Goal: Transaction & Acquisition: Purchase product/service

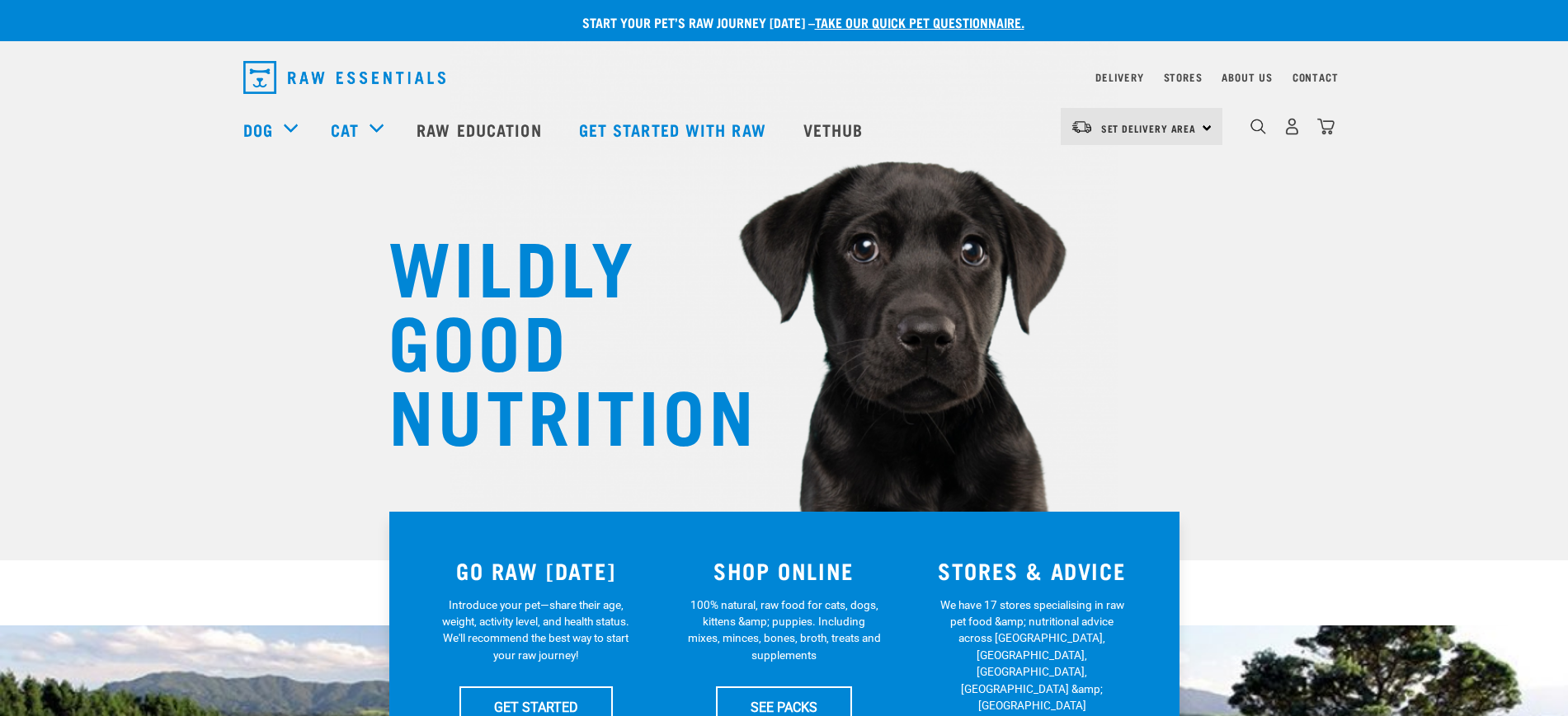
click at [1268, 124] on div "0" at bounding box center [1292, 127] width 85 height 37
click at [1262, 128] on img "dropdown navigation" at bounding box center [1259, 127] width 16 height 16
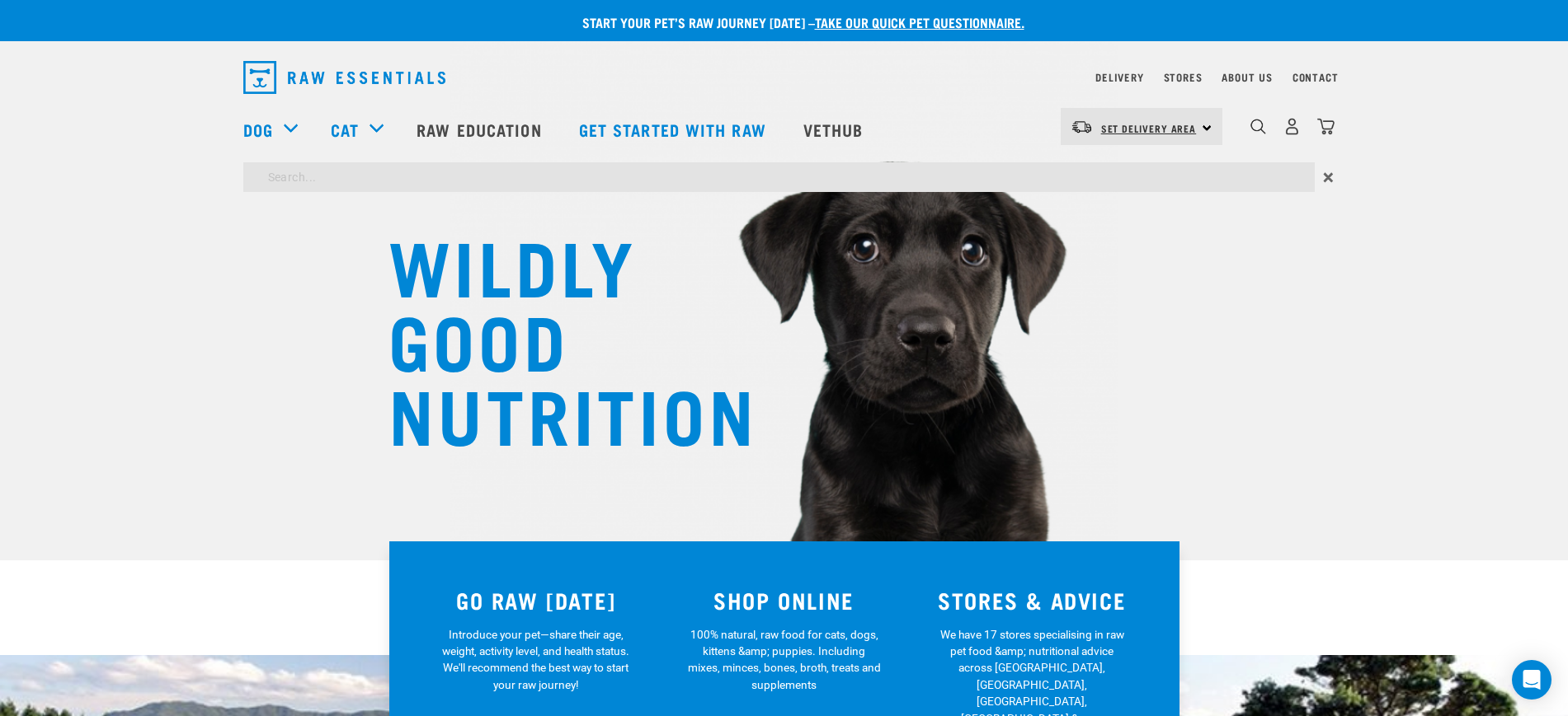
click at [1128, 126] on span "Set Delivery Area" at bounding box center [1149, 128] width 96 height 6
click at [1134, 163] on link "[GEOGRAPHIC_DATA]" at bounding box center [1139, 172] width 158 height 37
click at [1259, 133] on img "dropdown navigation" at bounding box center [1259, 127] width 16 height 16
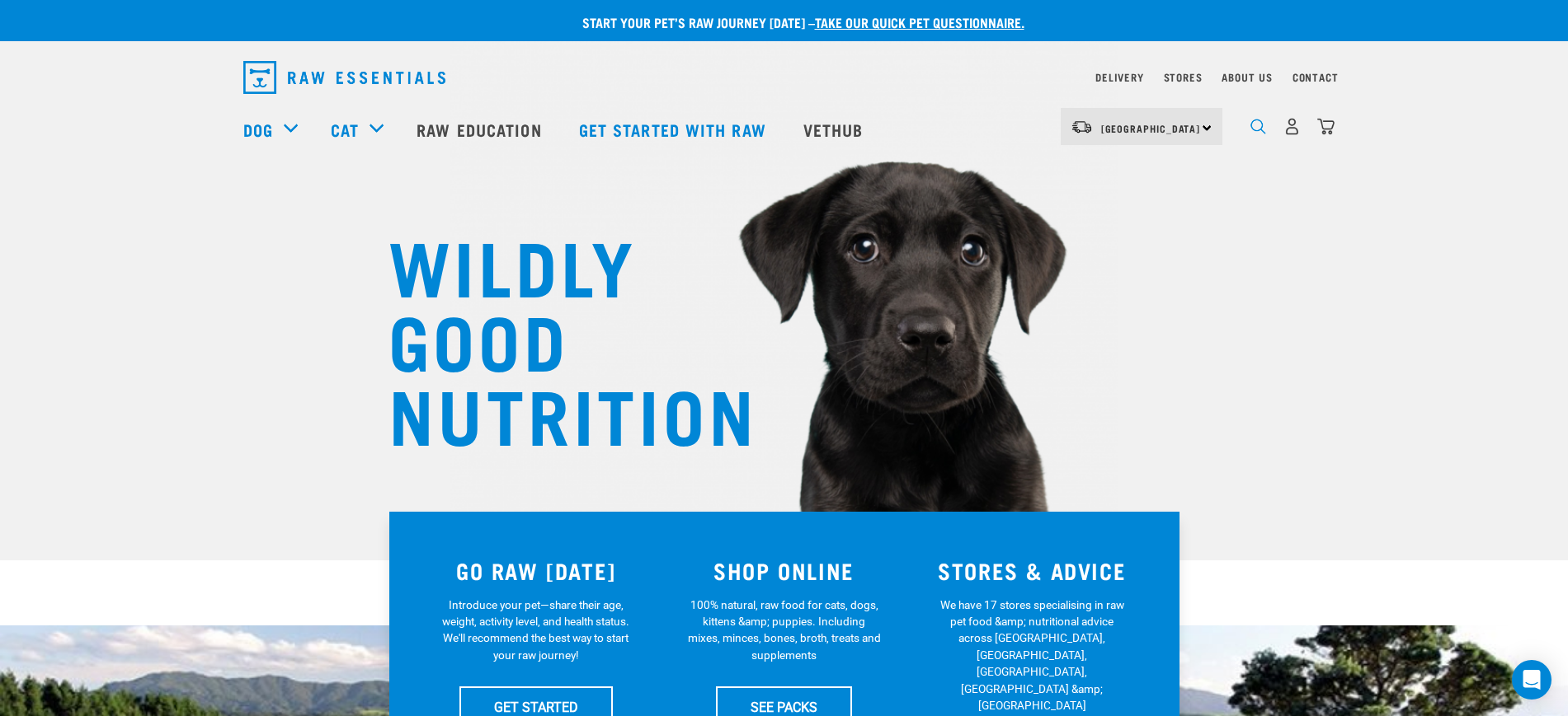
click at [1260, 130] on img "dropdown navigation" at bounding box center [1259, 127] width 16 height 16
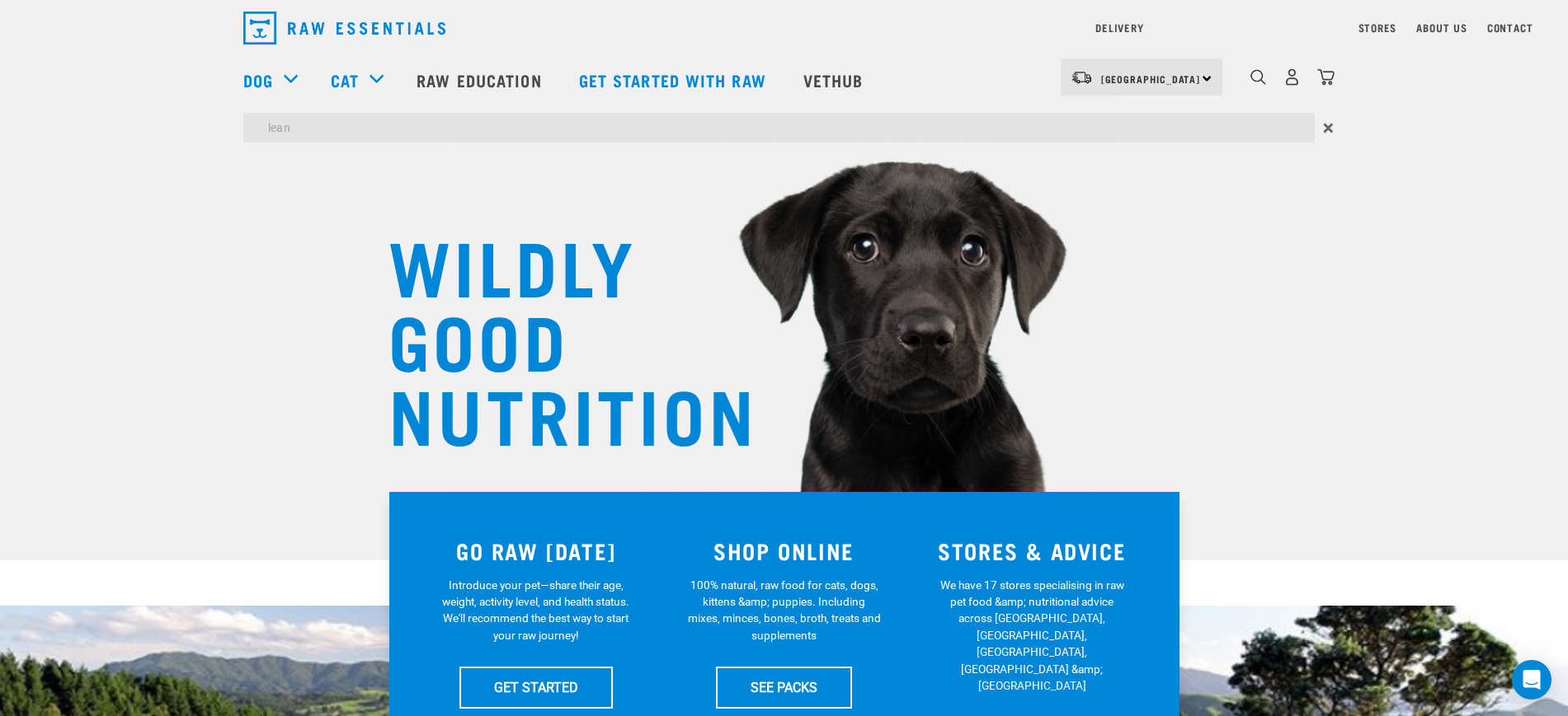
type input "lean"
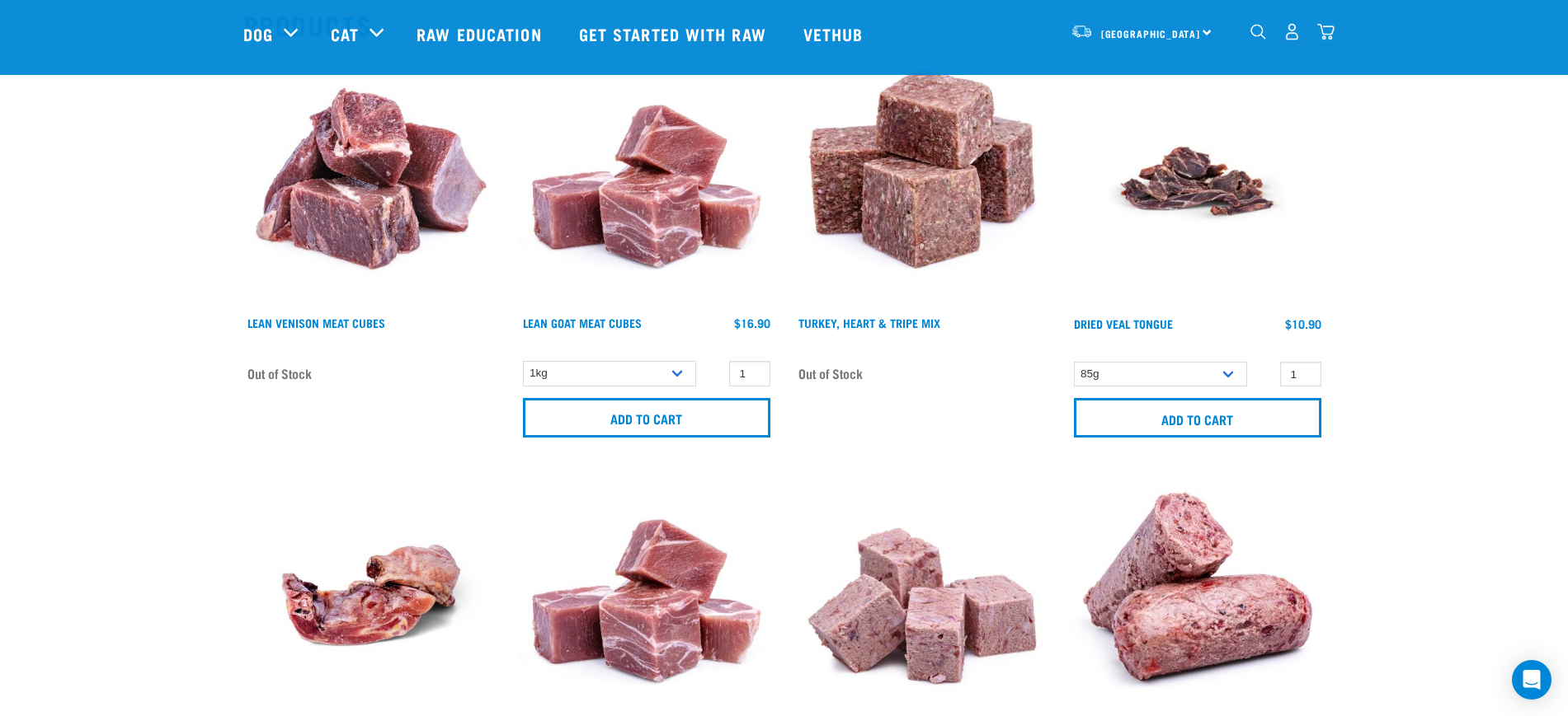
scroll to position [206, 0]
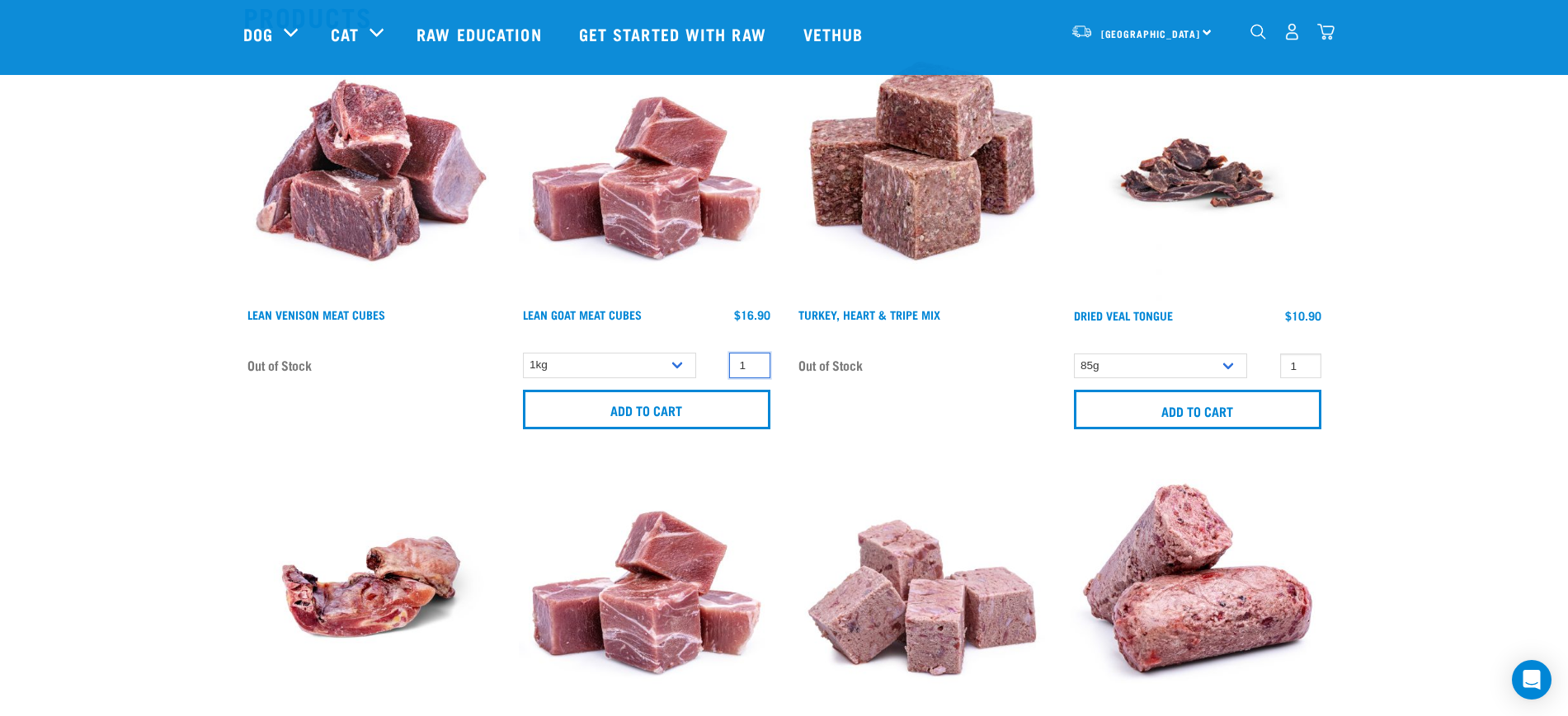
drag, startPoint x: 739, startPoint y: 367, endPoint x: 813, endPoint y: 374, distance: 74.3
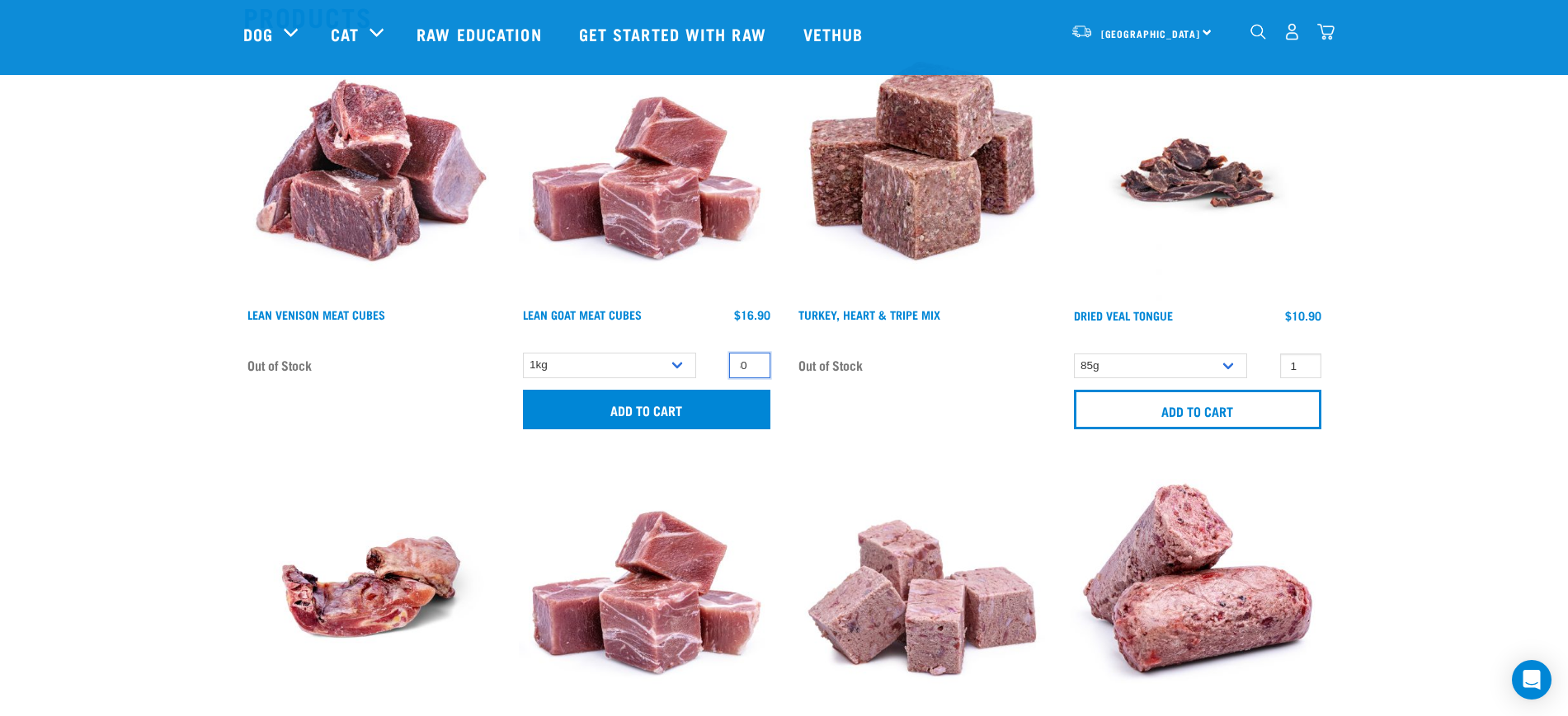
type input "30"
click at [660, 401] on input "Add to cart" at bounding box center [647, 410] width 248 height 39
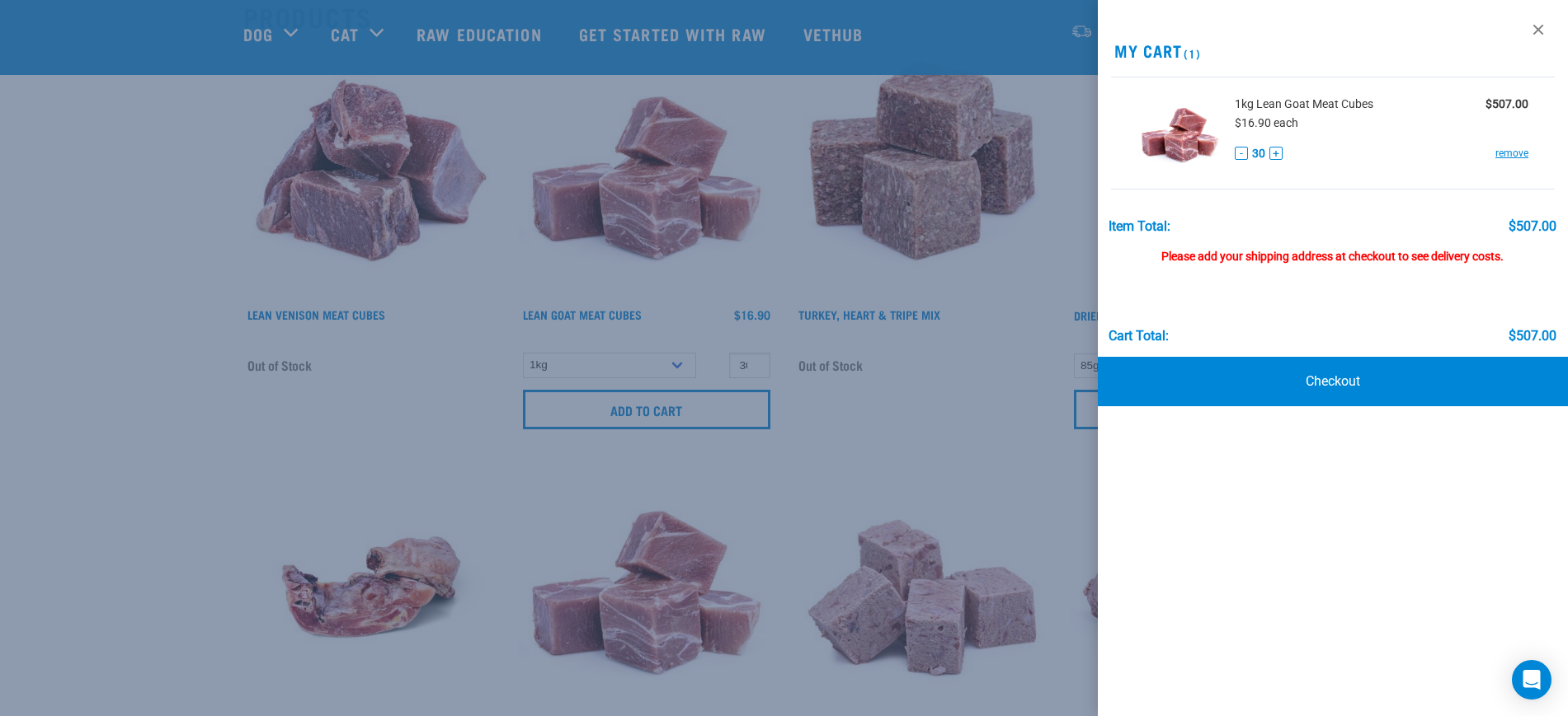
click at [128, 250] on div at bounding box center [784, 358] width 1568 height 716
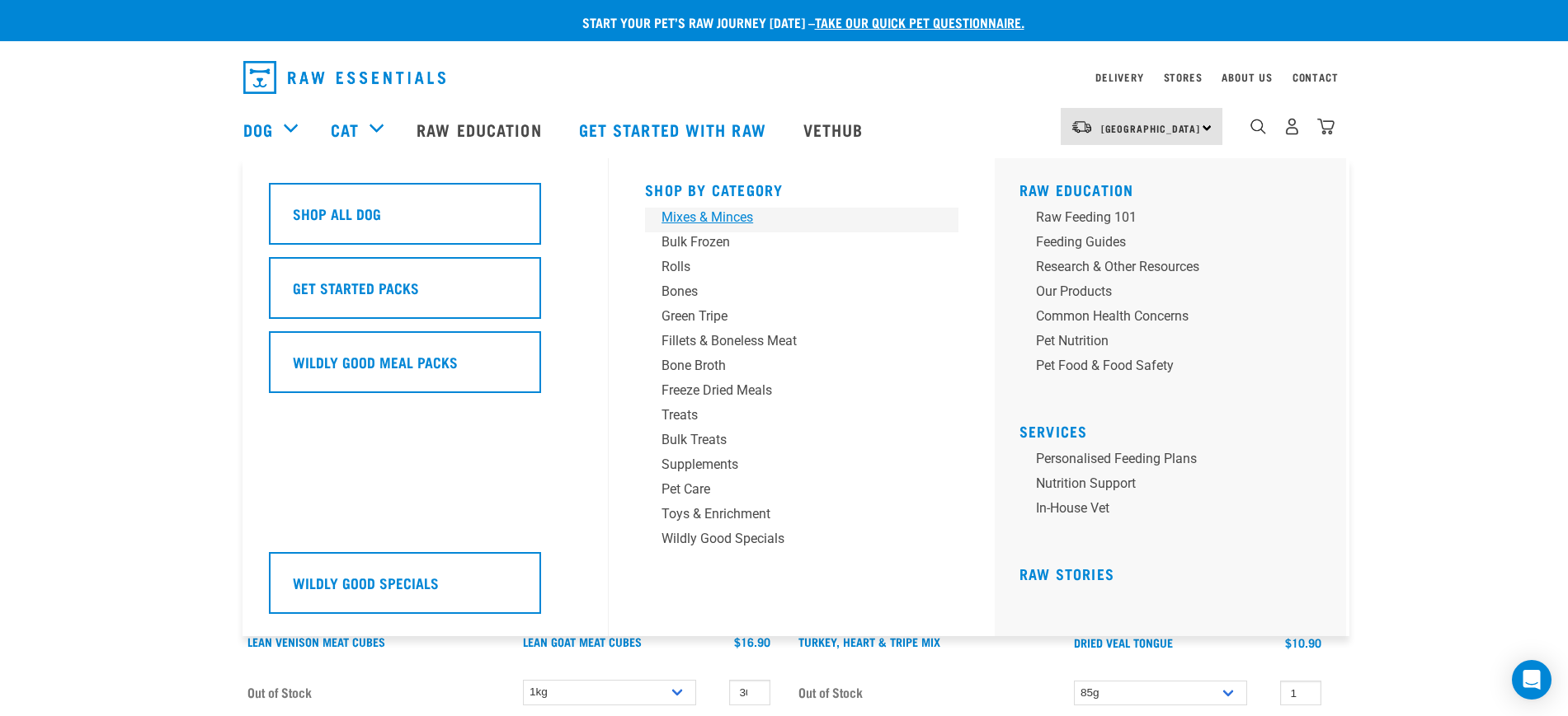
click at [703, 209] on div "Mixes & Minces" at bounding box center [791, 217] width 257 height 20
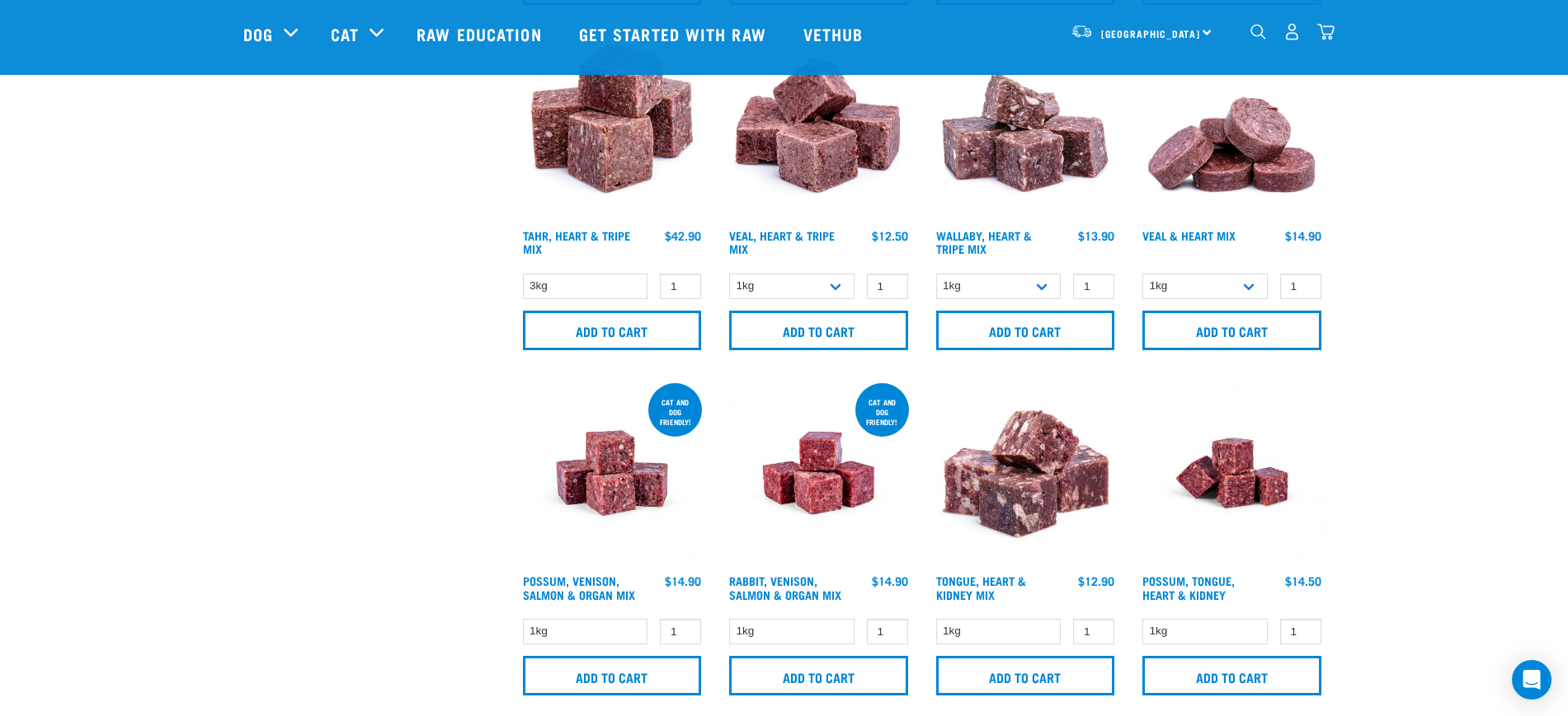
scroll to position [2473, 0]
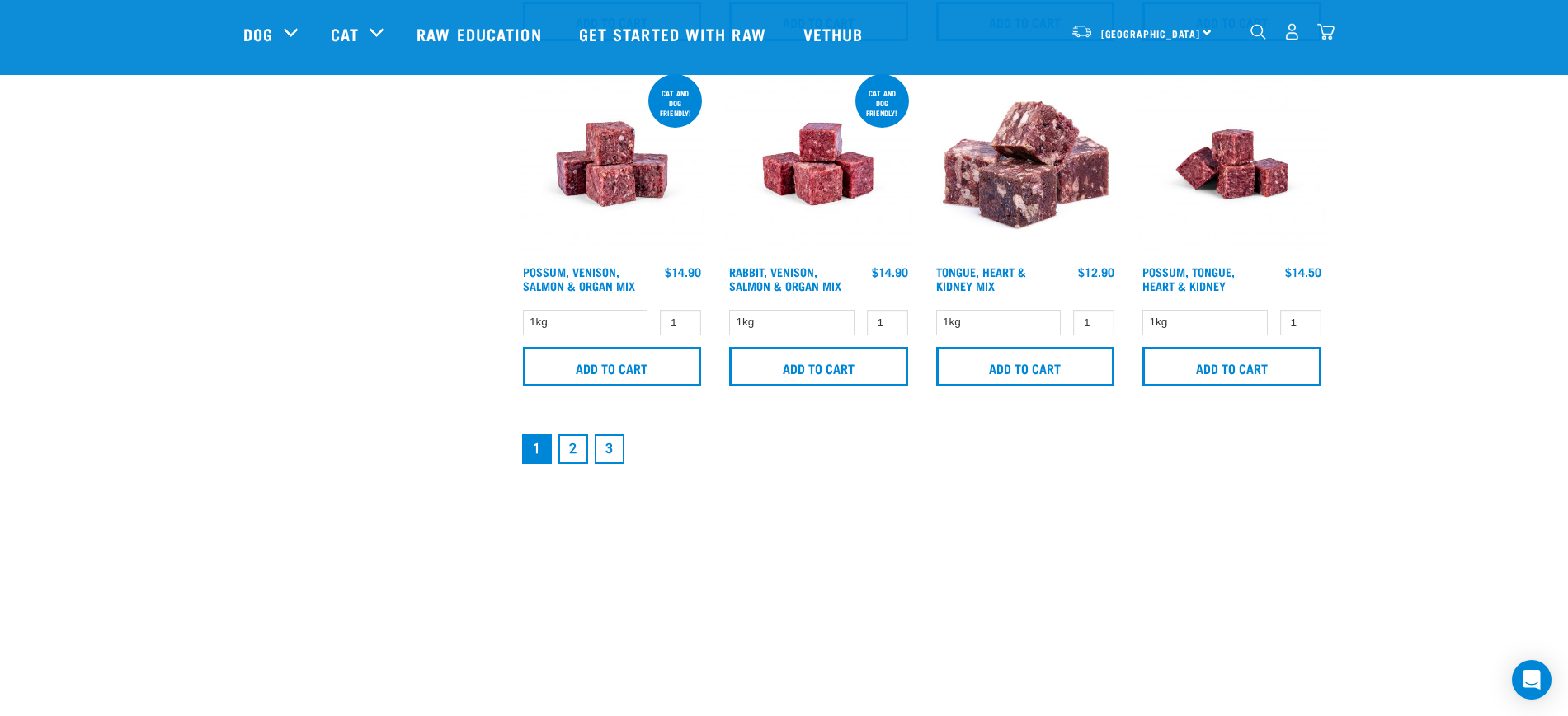
click at [577, 449] on link "2" at bounding box center [574, 450] width 30 height 30
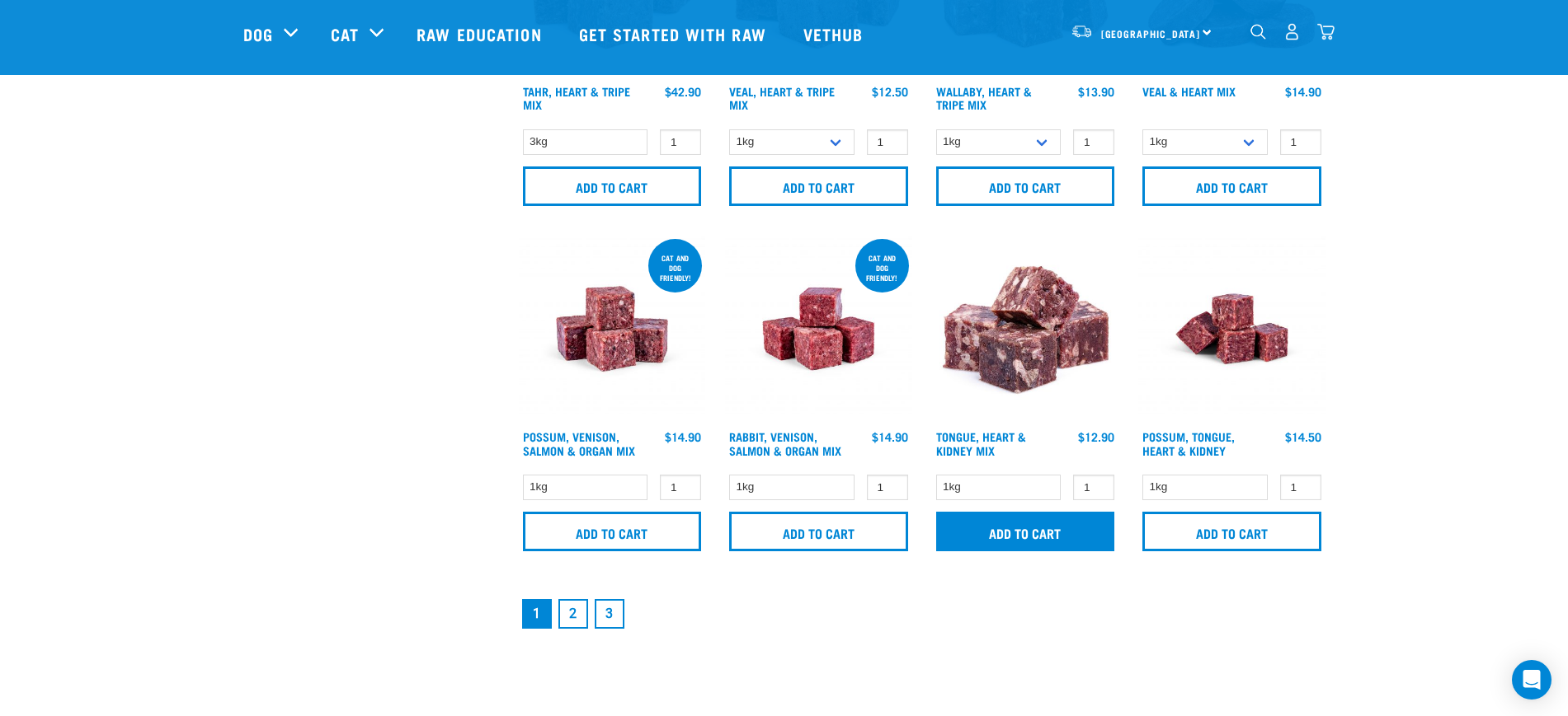
scroll to position [2164, 0]
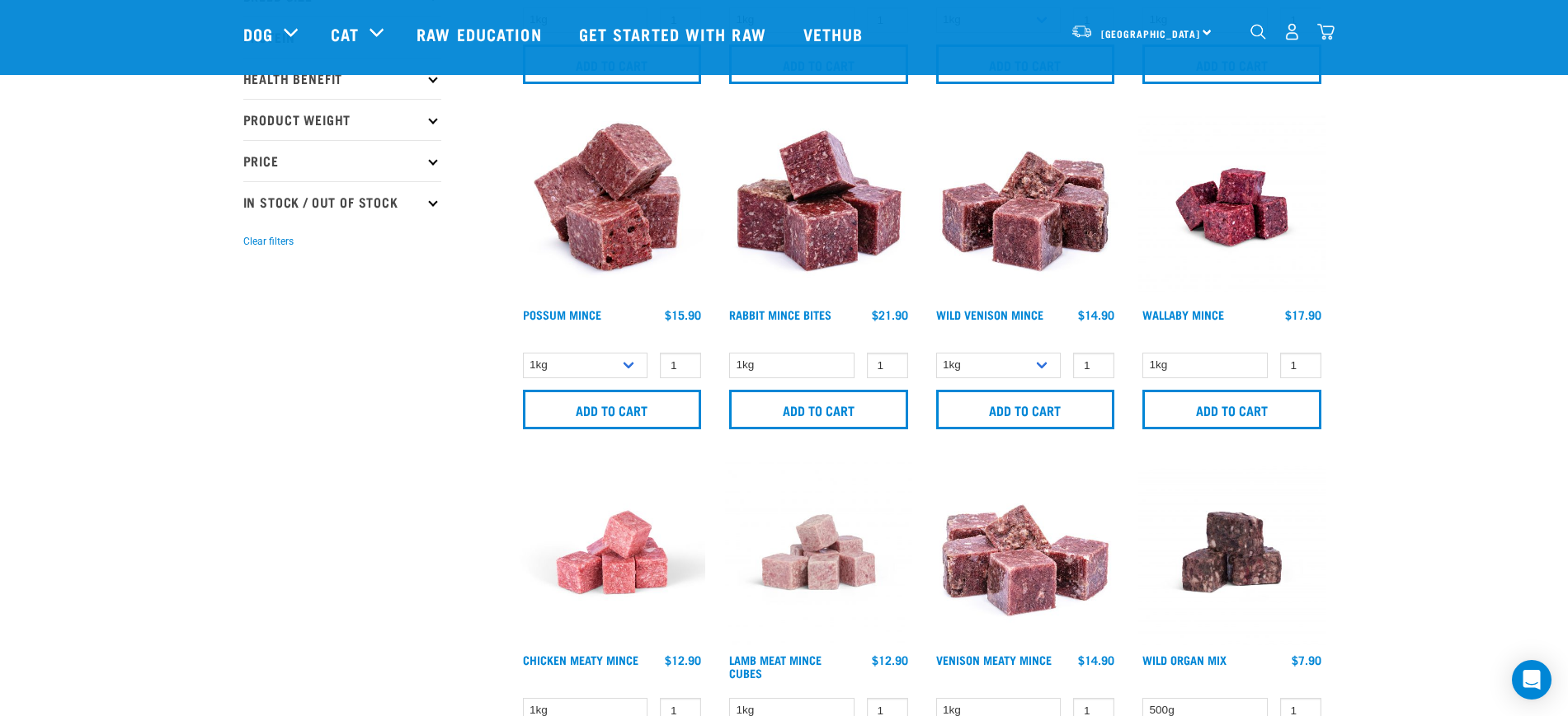
scroll to position [103, 0]
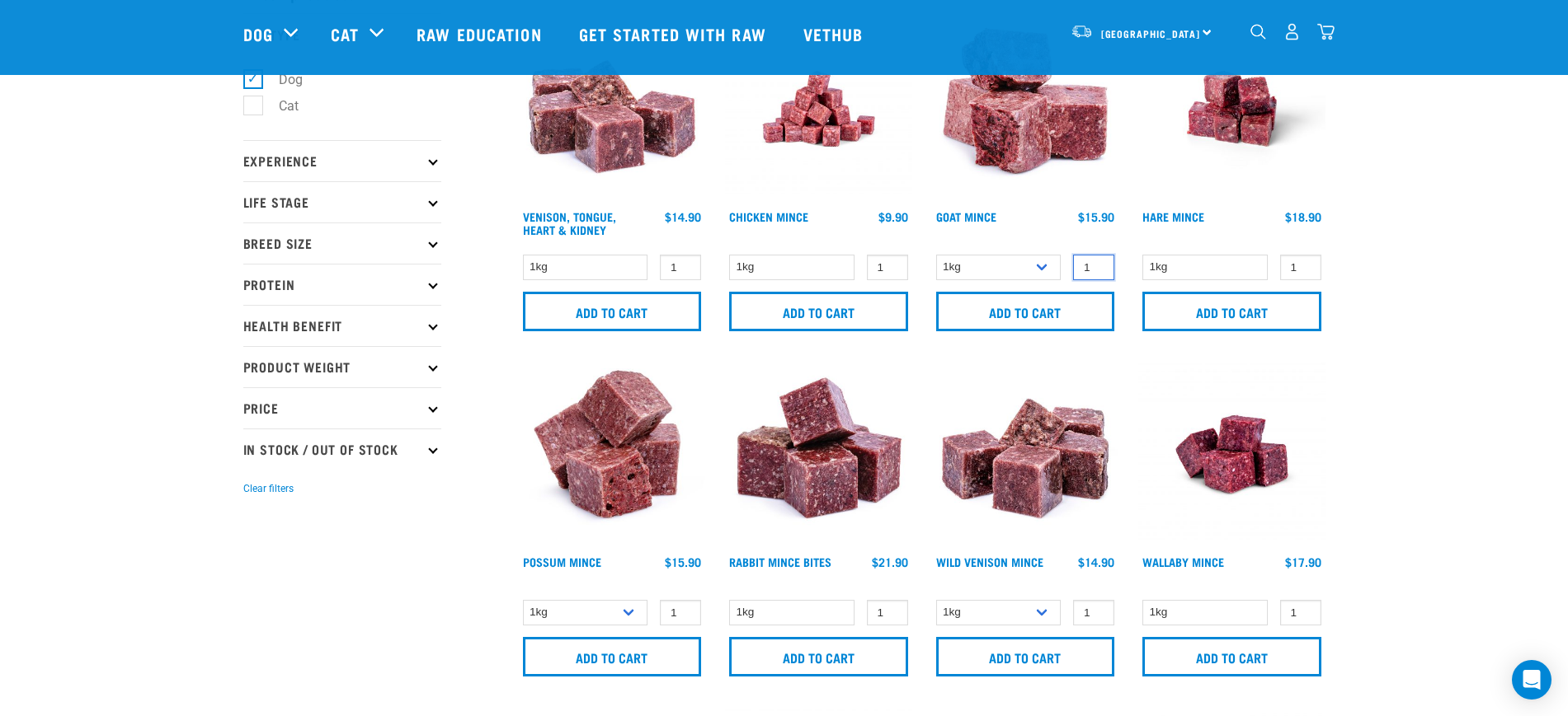
drag, startPoint x: 1082, startPoint y: 264, endPoint x: 1104, endPoint y: 264, distance: 22.0
click at [1104, 264] on input "1" at bounding box center [1094, 267] width 41 height 25
type input "15"
click at [1022, 310] on input "Add to cart" at bounding box center [1025, 311] width 179 height 39
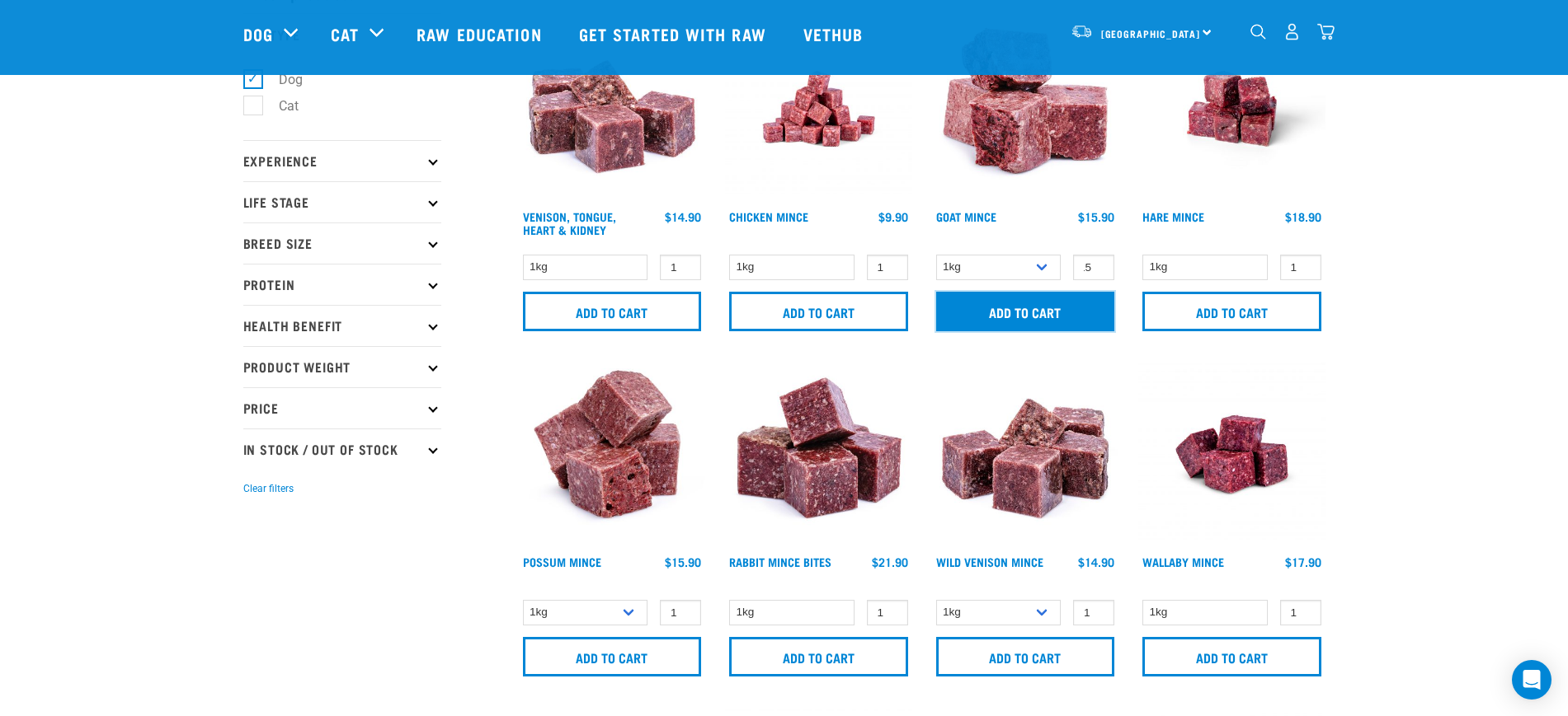
scroll to position [0, 0]
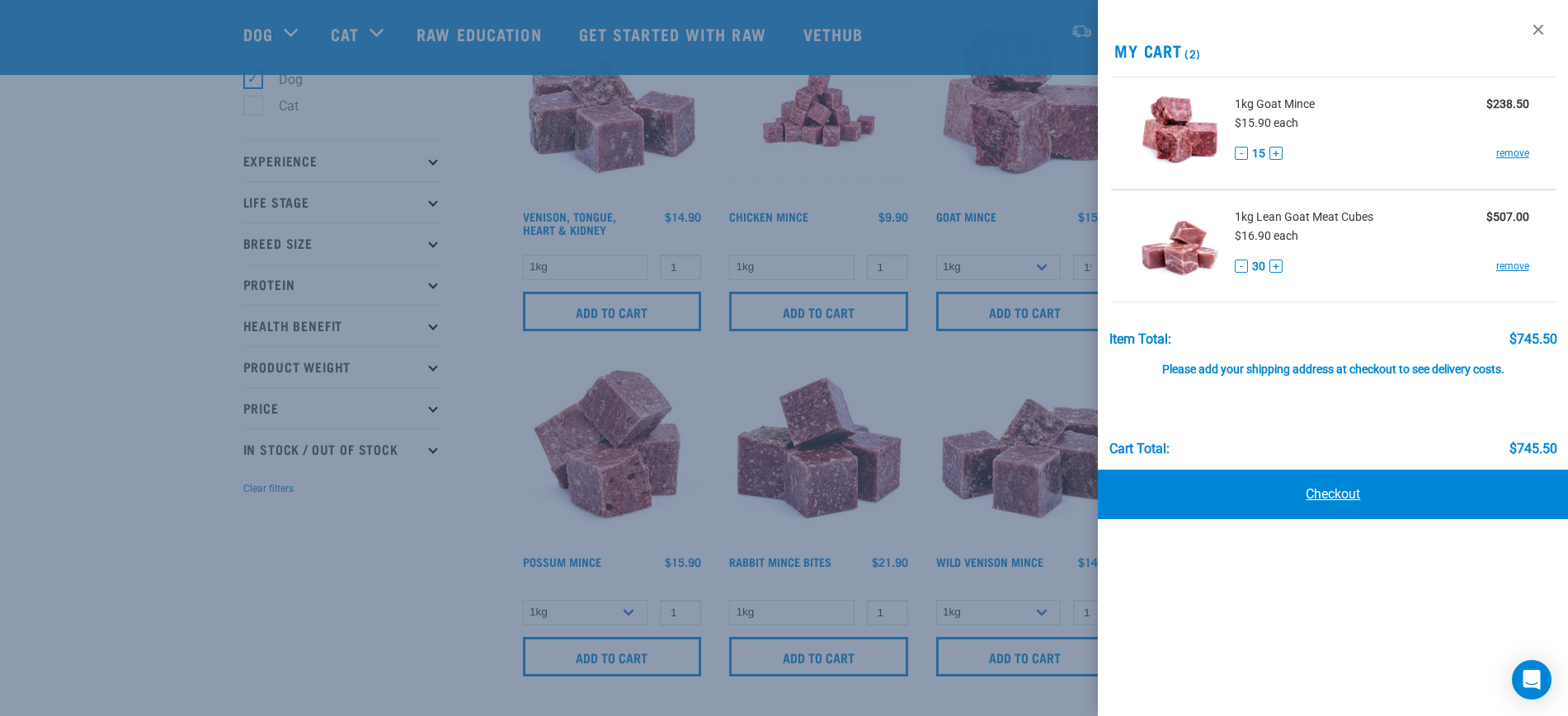
click at [1353, 482] on link "Checkout" at bounding box center [1333, 494] width 470 height 50
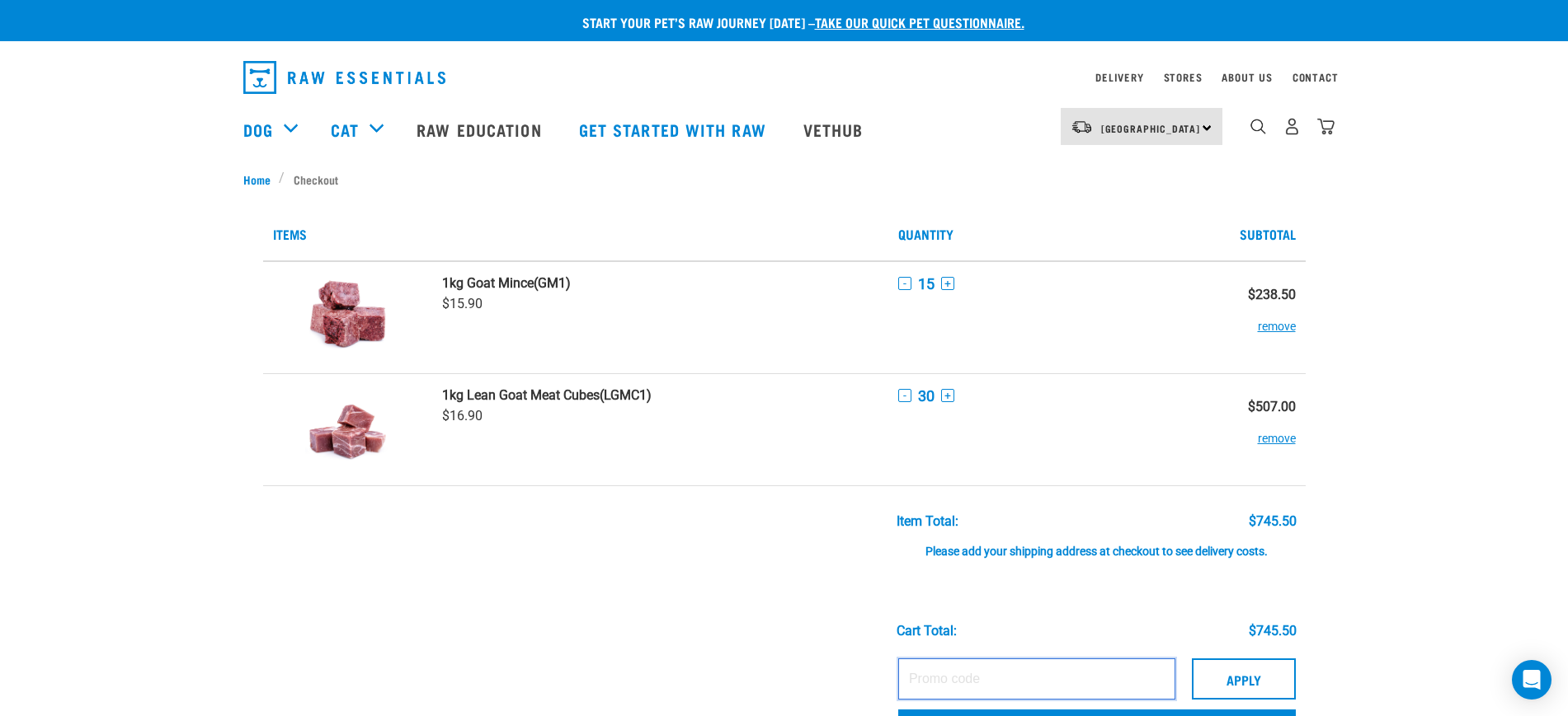
click at [985, 683] on input "text" at bounding box center [1037, 679] width 278 height 41
paste input "KYLIEBULK10"
type input "KYLIEBULK10"
click at [1245, 682] on button "Apply" at bounding box center [1244, 679] width 104 height 41
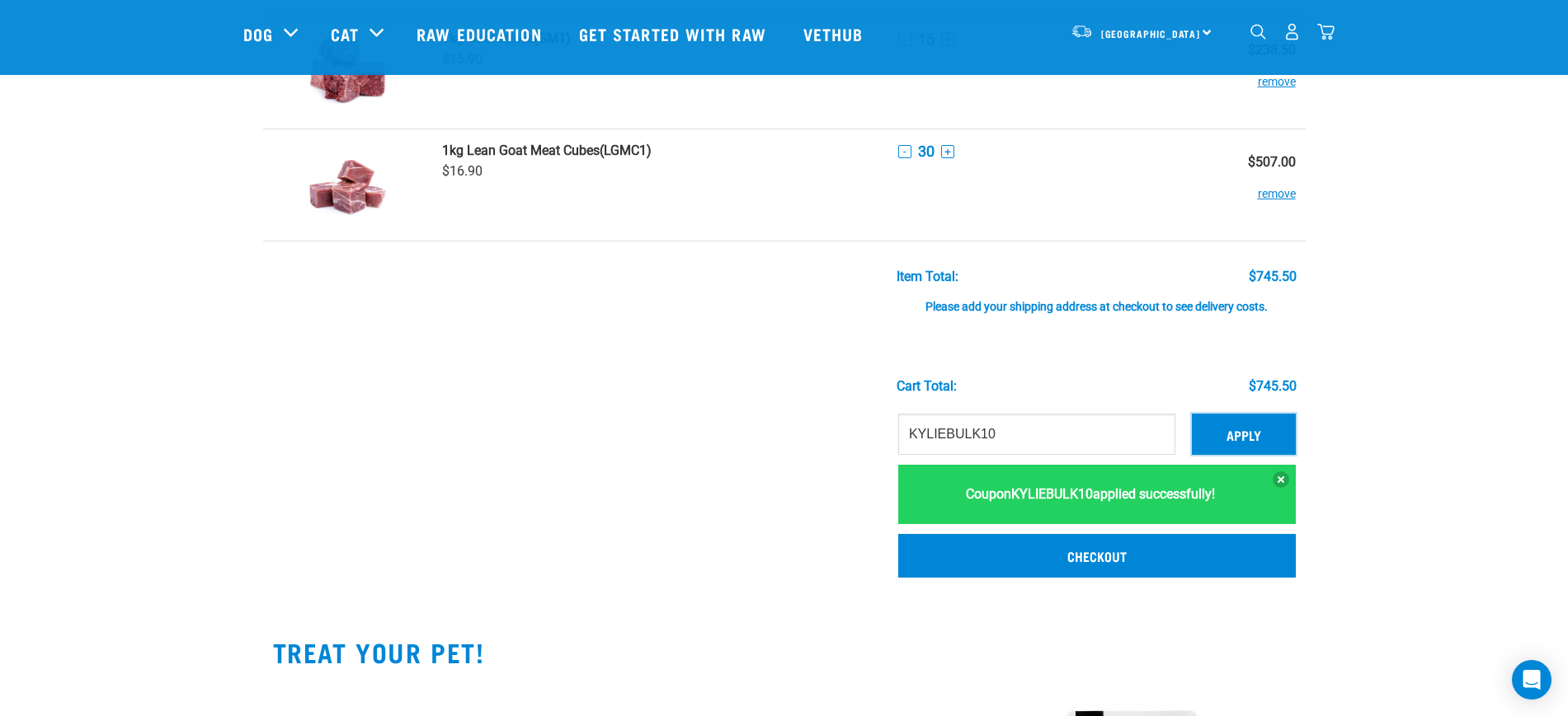
scroll to position [309, 0]
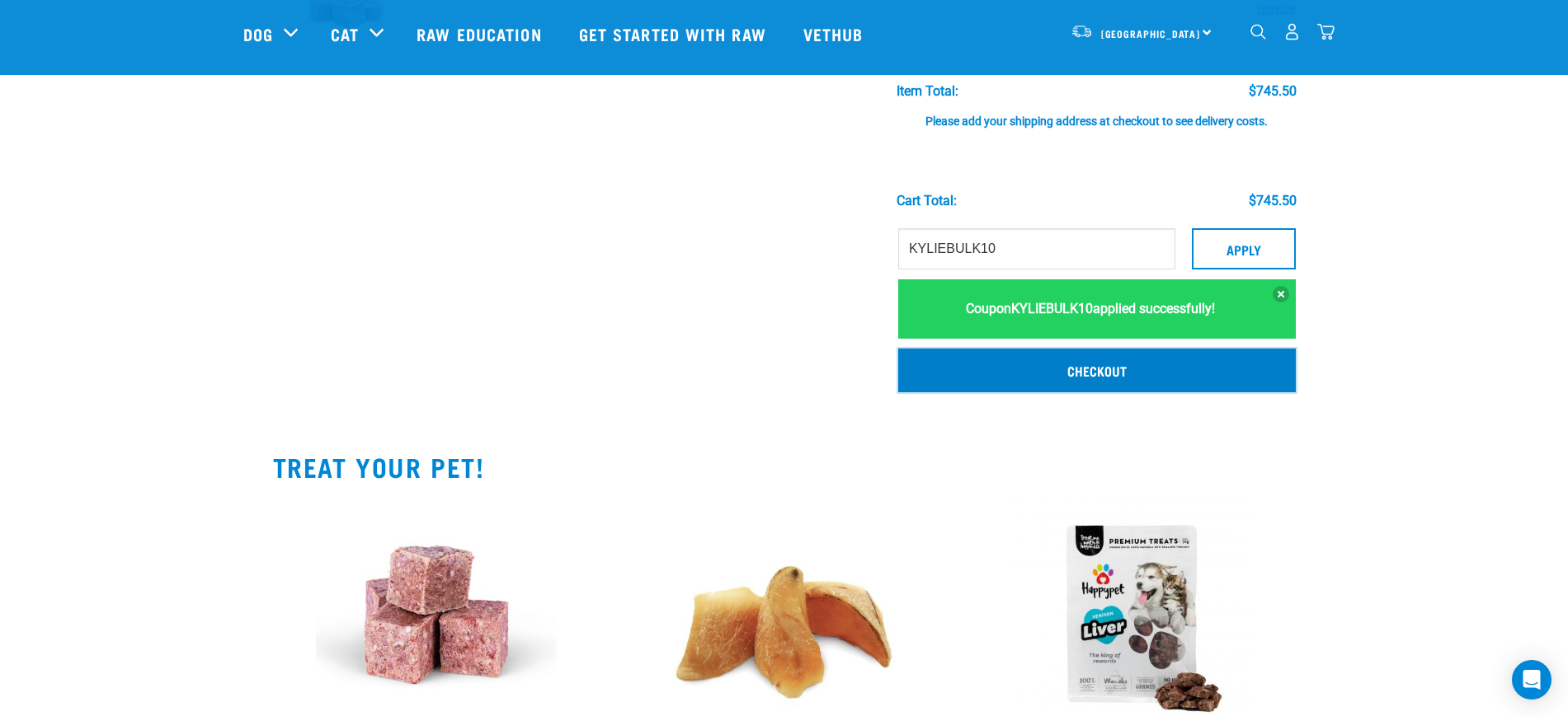
click at [1148, 372] on link "Checkout" at bounding box center [1097, 370] width 398 height 43
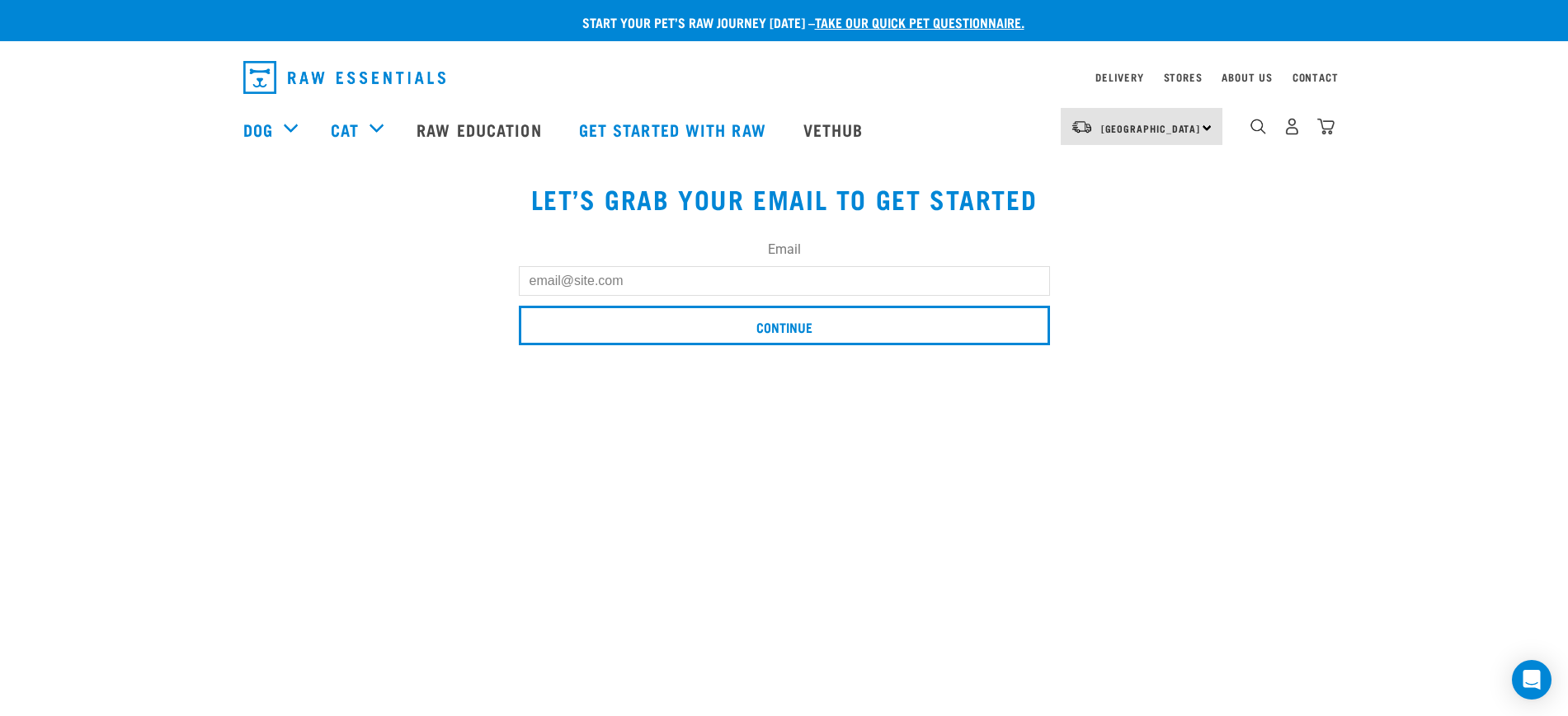
click at [785, 282] on input "Email" at bounding box center [784, 281] width 532 height 30
type input "Lidia"
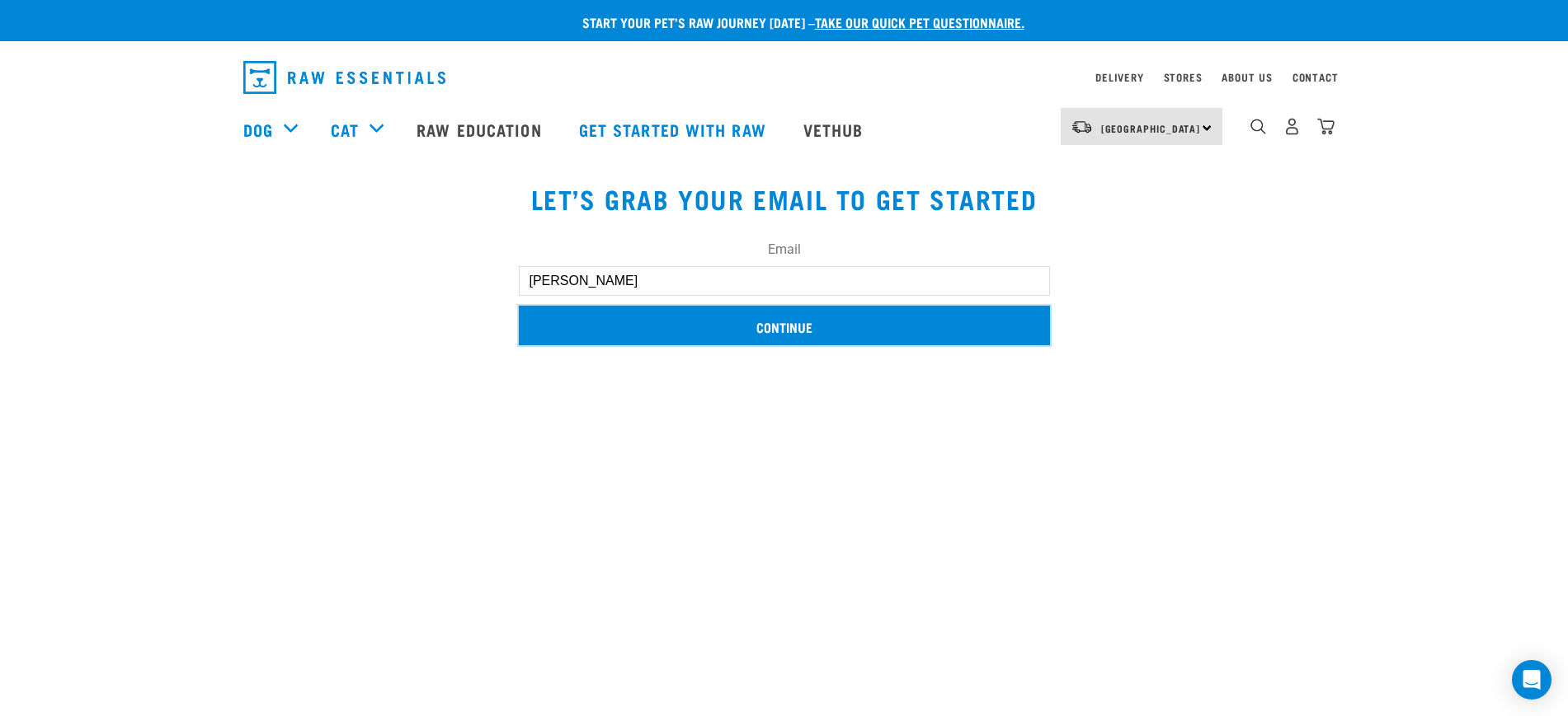
click at [818, 336] on input "Continue" at bounding box center [784, 325] width 532 height 39
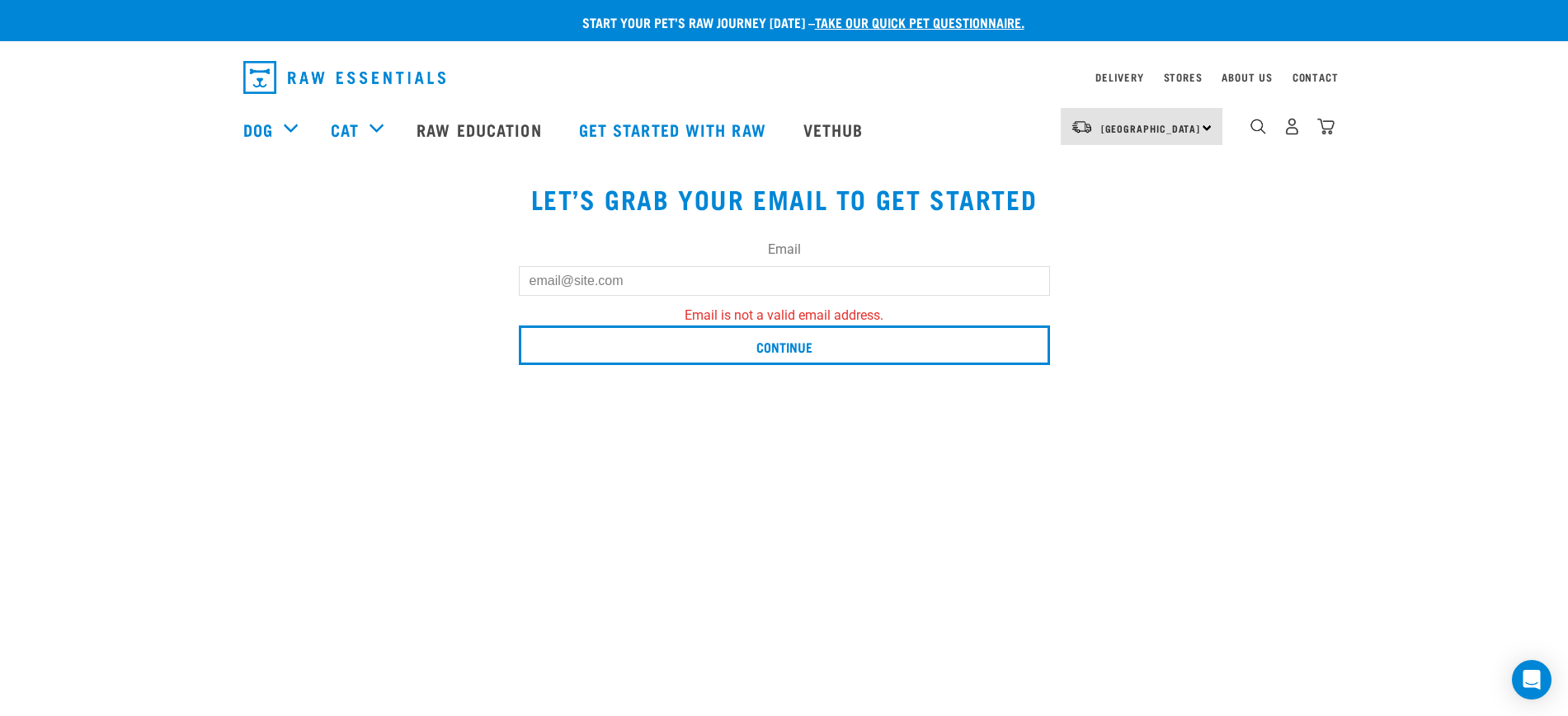
click at [32, 268] on button "delete" at bounding box center [24, 260] width 17 height 17
click at [0, 281] on article "Unable to update cart. email: Email is not a valid email address." at bounding box center [0, 358] width 0 height 716
click at [32, 268] on button "delete" at bounding box center [24, 260] width 17 height 17
click at [0, 292] on article "Unable to update cart. email: Email is not a valid email address." at bounding box center [0, 358] width 0 height 716
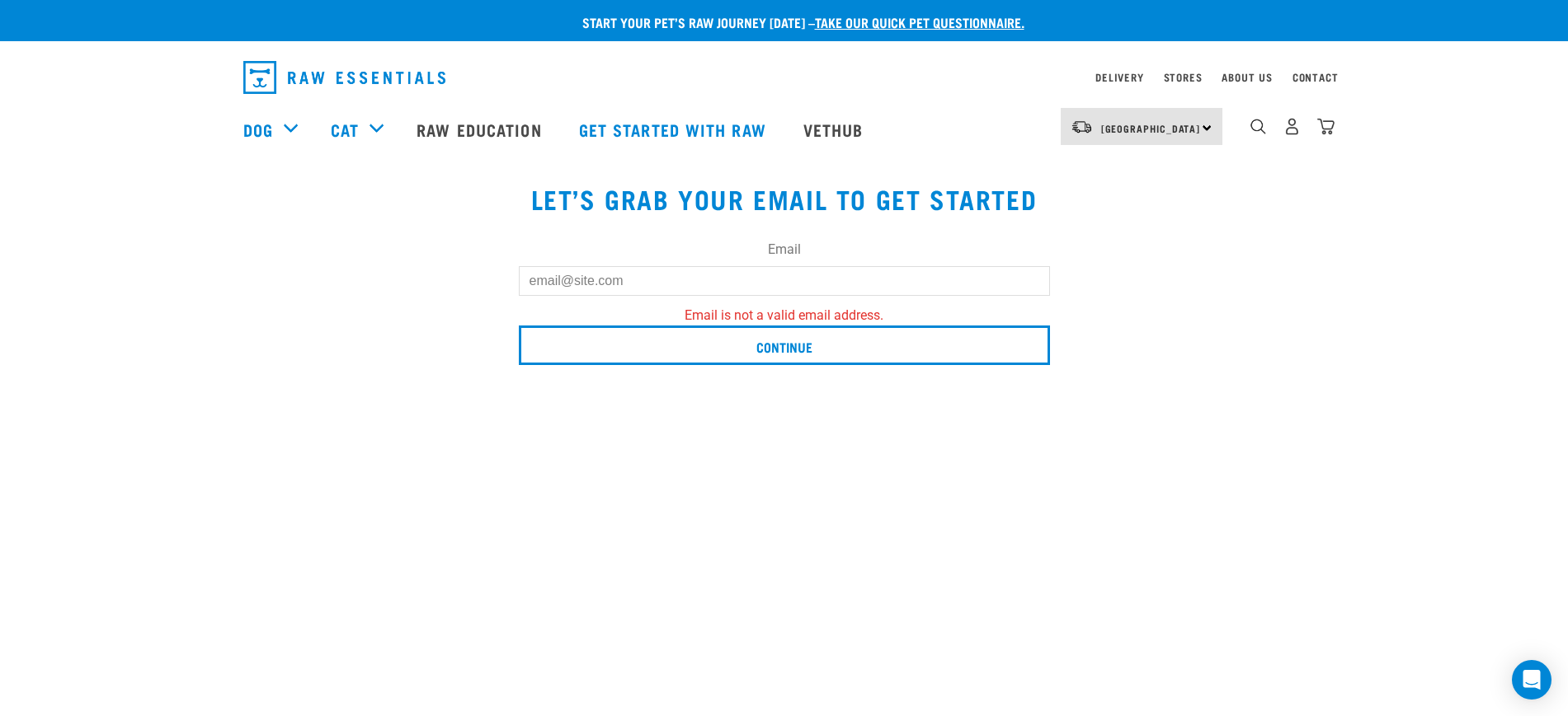
click at [0, 272] on article "Unable to update cart. email: Email is not a valid email address." at bounding box center [0, 358] width 0 height 716
click at [0, 228] on article "Unable to update cart. email: Email is not a valid email address." at bounding box center [0, 358] width 0 height 716
click at [541, 269] on div "Email" at bounding box center [784, 268] width 532 height 56
drag, startPoint x: 578, startPoint y: 287, endPoint x: 599, endPoint y: 284, distance: 21.2
click at [579, 287] on input "Email" at bounding box center [784, 281] width 532 height 30
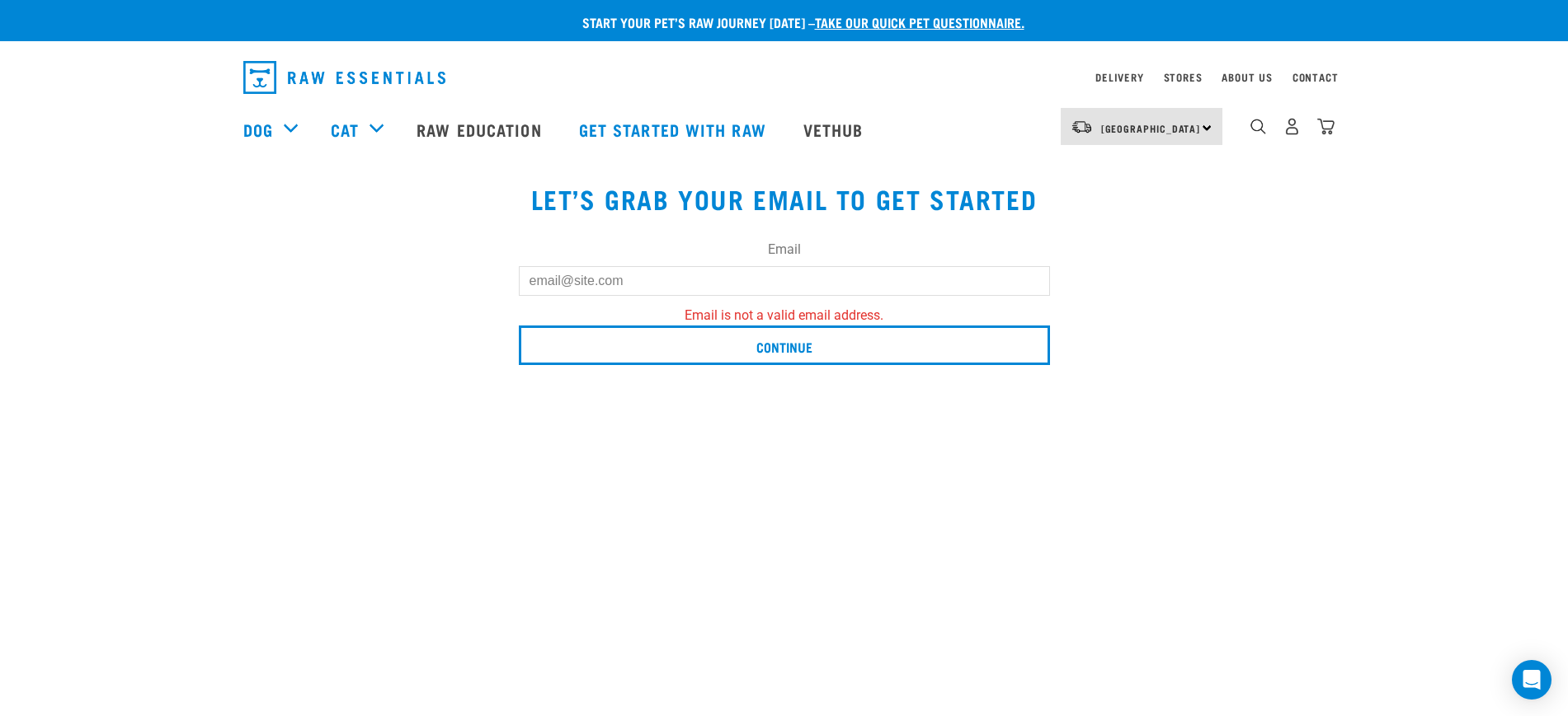
type input "[EMAIL_ADDRESS][DOMAIN_NAME]"
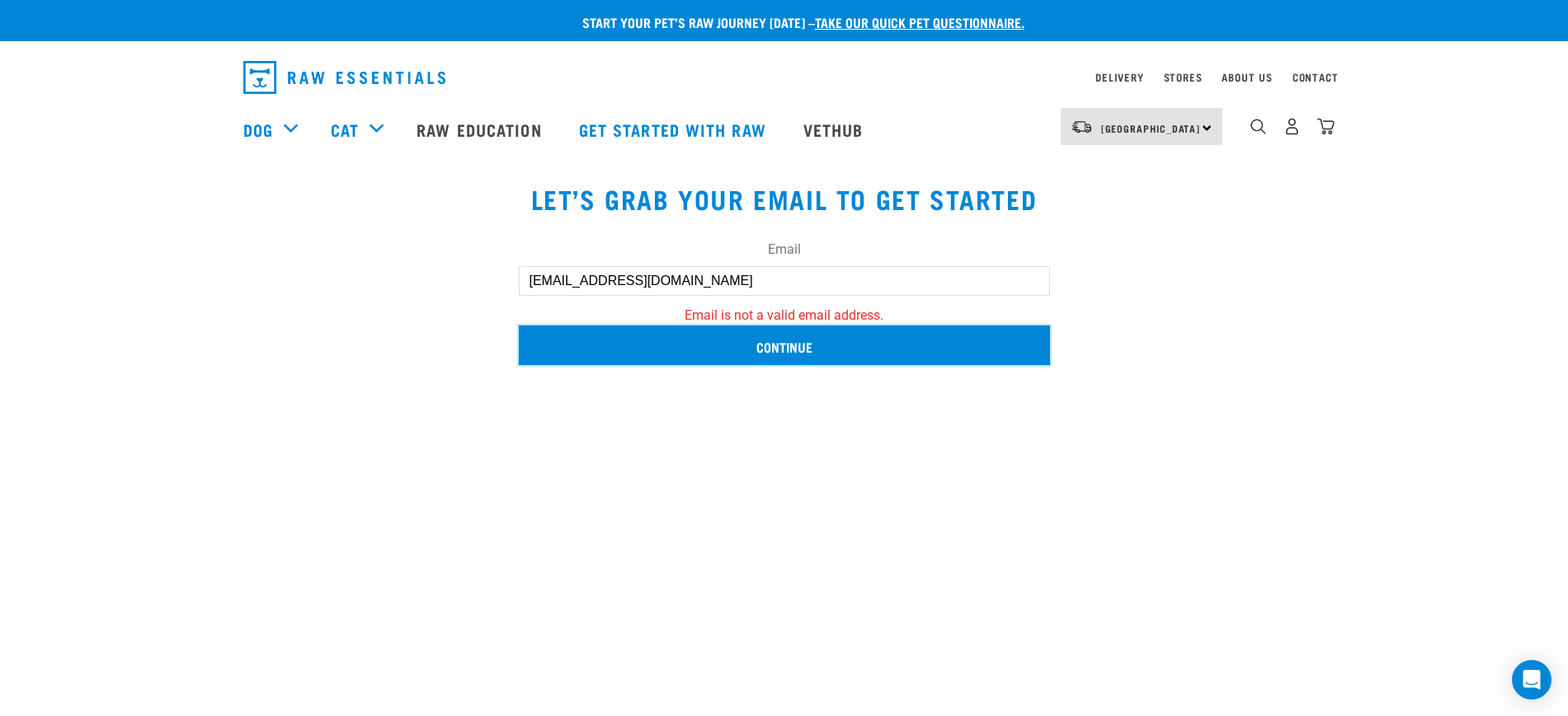
click at [798, 338] on input "Continue" at bounding box center [784, 345] width 532 height 39
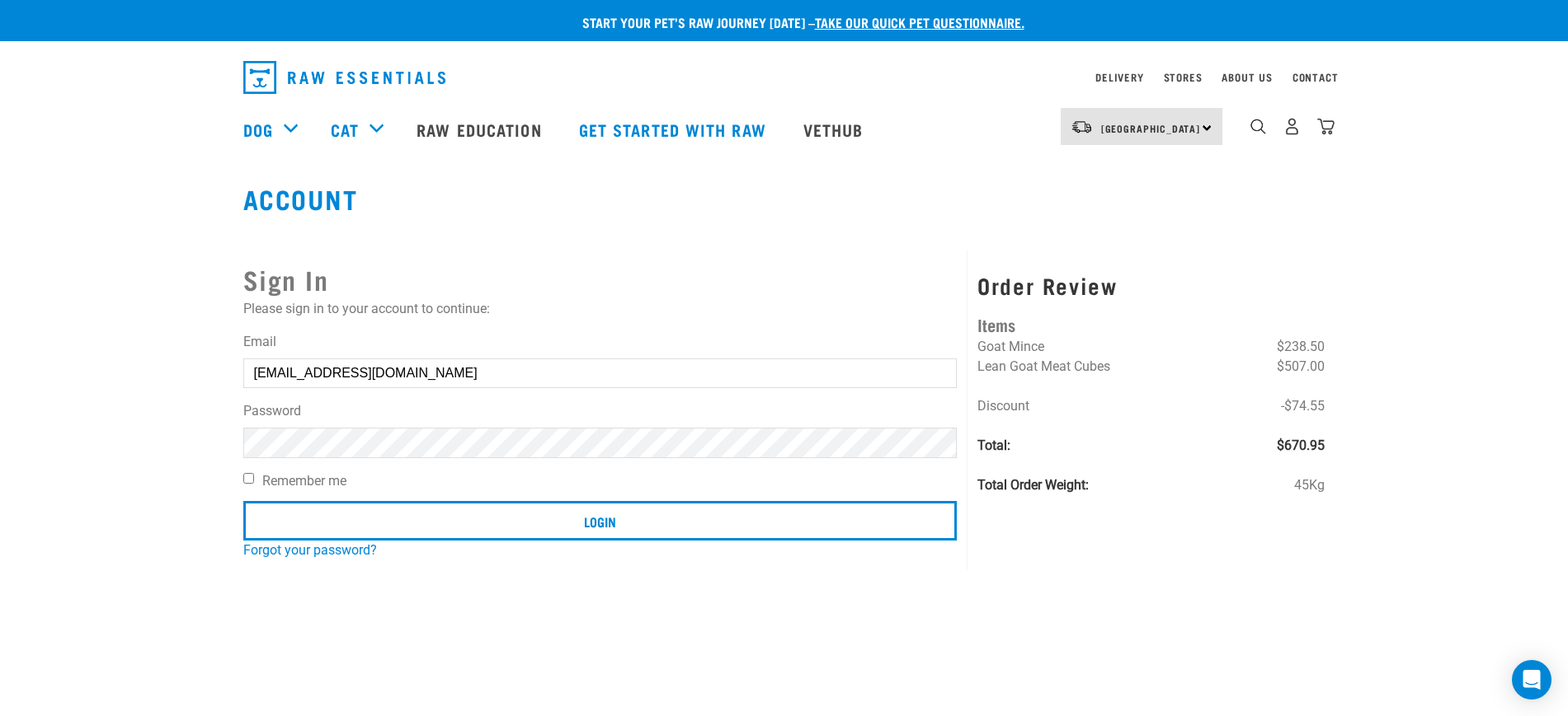
drag, startPoint x: 515, startPoint y: 486, endPoint x: 511, endPoint y: 498, distance: 12.6
click at [514, 489] on label "Remember me" at bounding box center [601, 481] width 715 height 20
click at [254, 484] on input "Remember me" at bounding box center [249, 478] width 10 height 10
checkbox input "true"
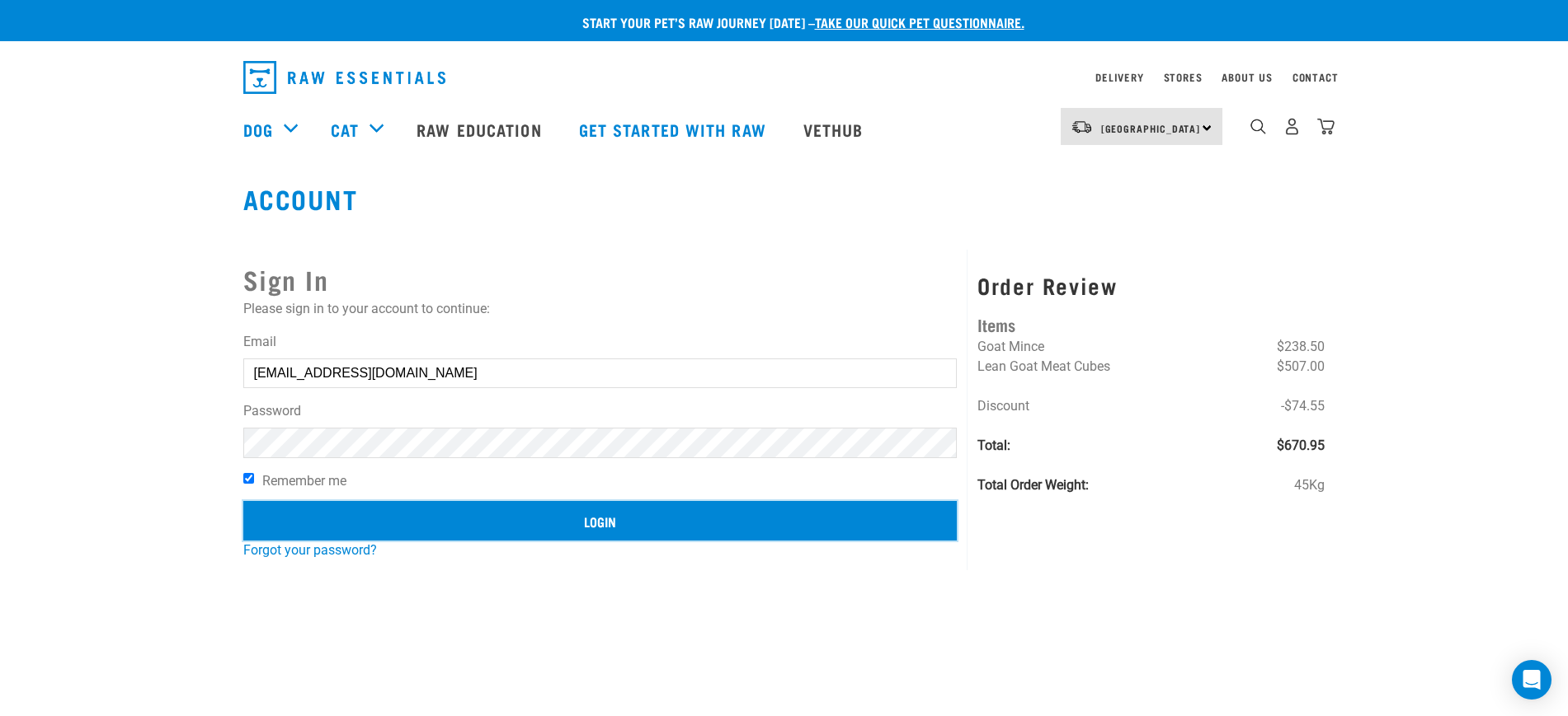
click at [511, 520] on input "Login" at bounding box center [601, 521] width 715 height 39
